Goal: Task Accomplishment & Management: Use online tool/utility

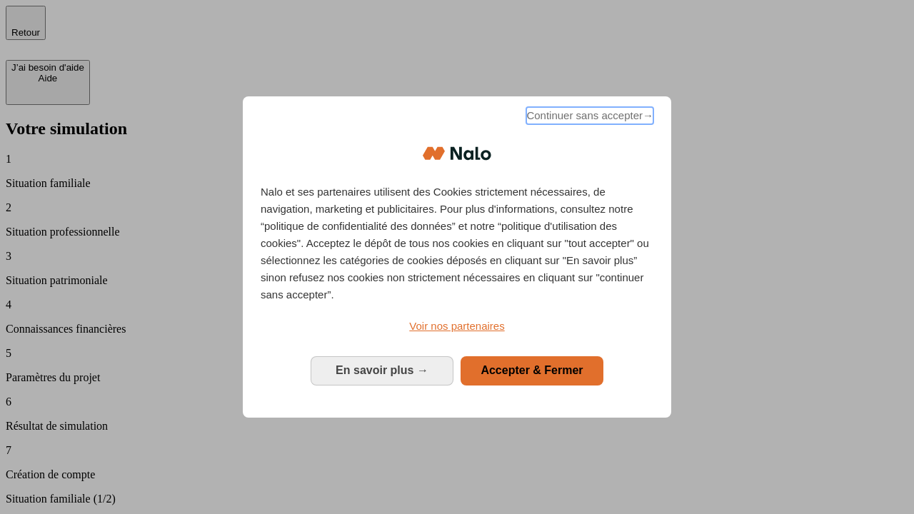
click at [588, 118] on span "Continuer sans accepter →" at bounding box center [589, 115] width 127 height 17
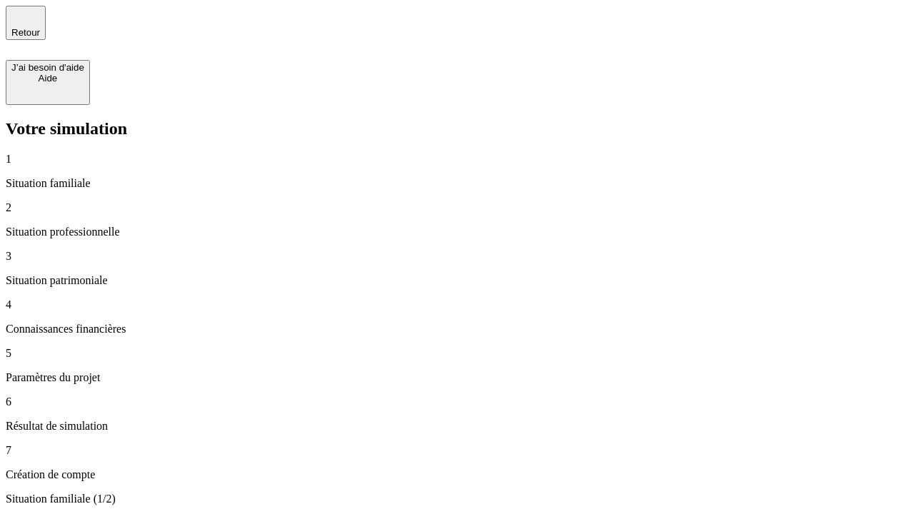
type input "30 000"
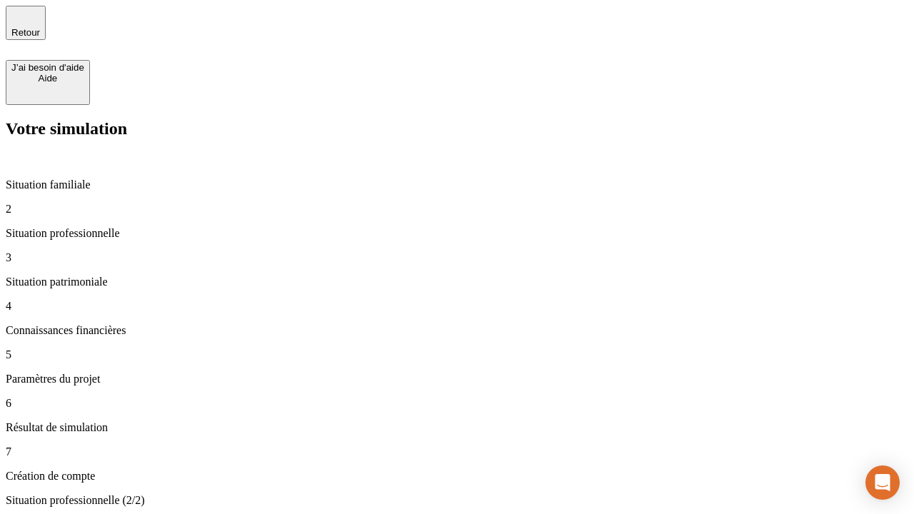
type input "40 000"
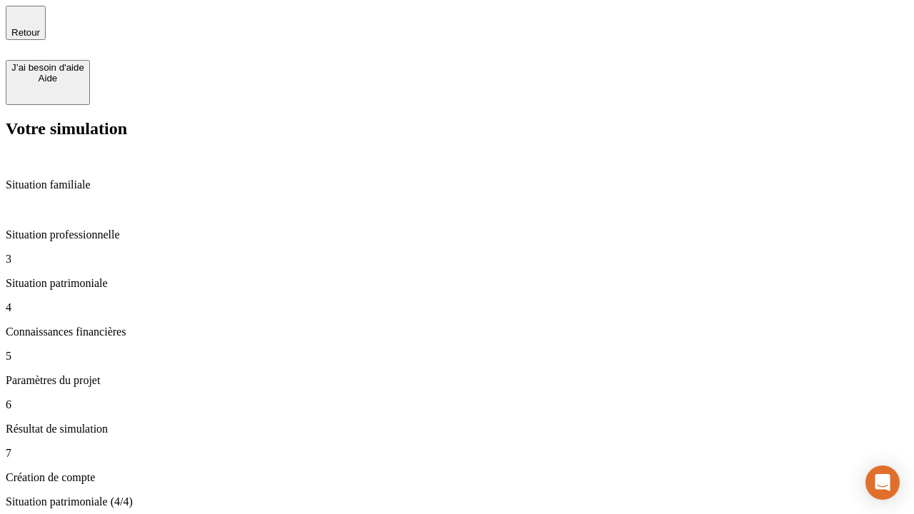
type input "1 100"
type input "20"
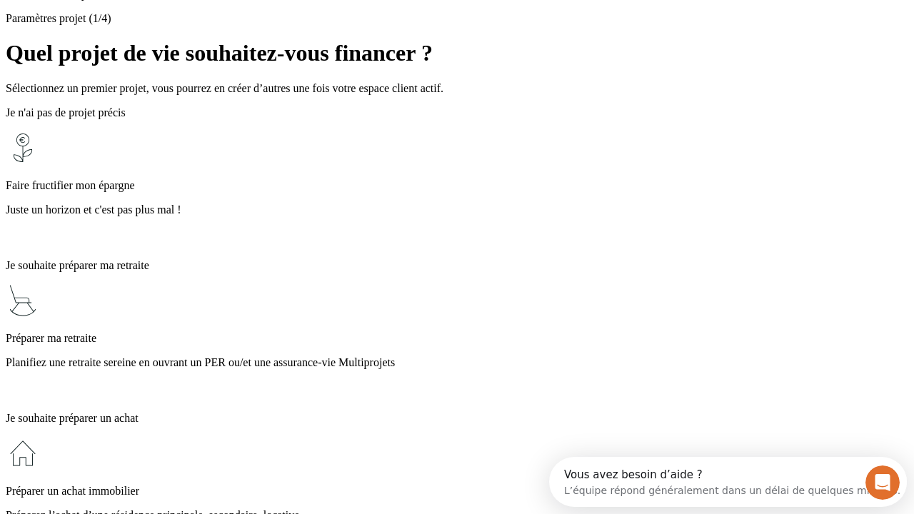
scroll to position [13, 0]
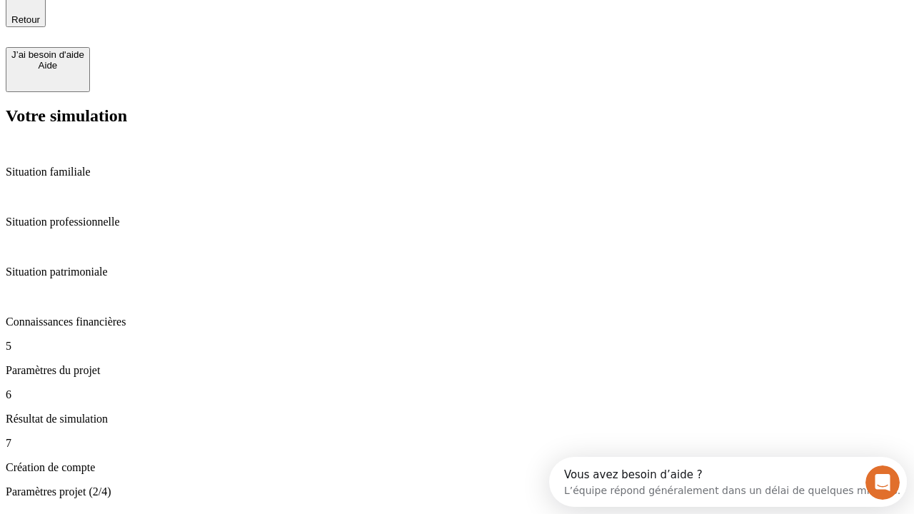
type input "40"
type input "50 000"
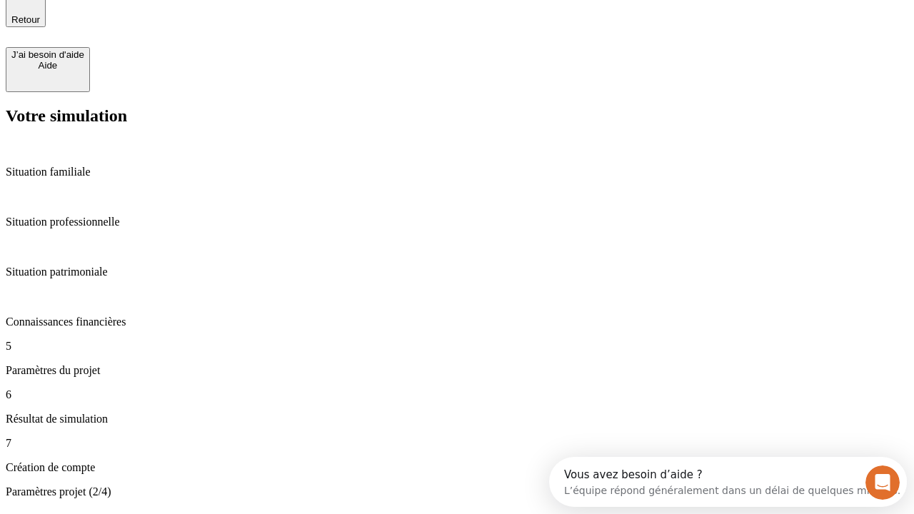
type input "640"
